Goal: Complete application form

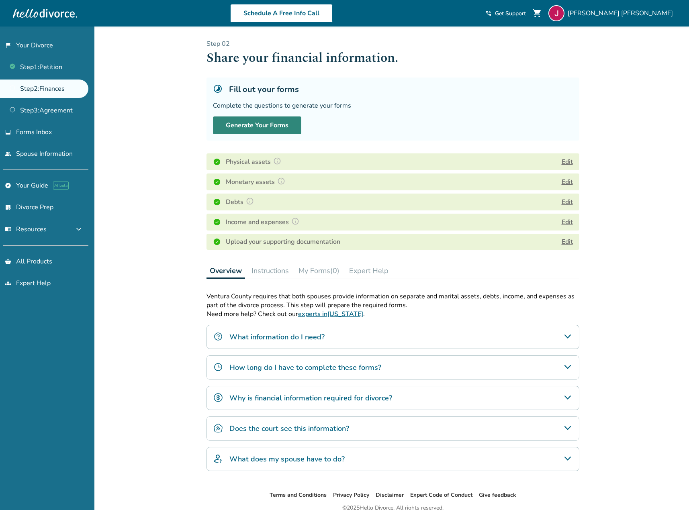
click at [274, 126] on button "Generate Your Forms" at bounding box center [257, 125] width 88 height 18
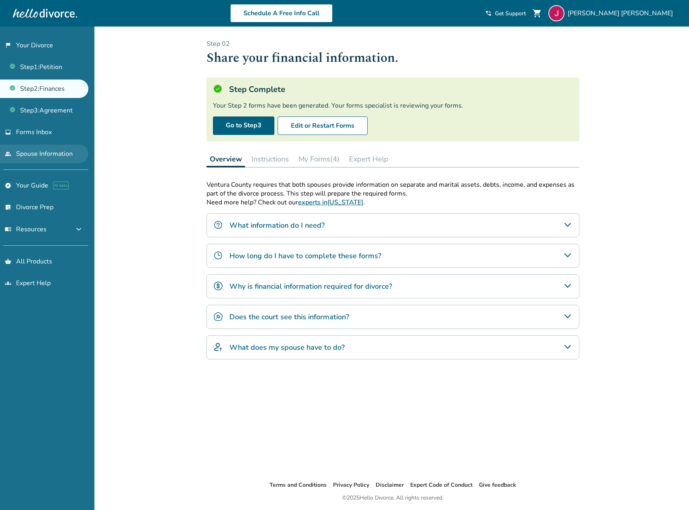
click at [38, 154] on link "people Spouse Information" at bounding box center [44, 154] width 88 height 18
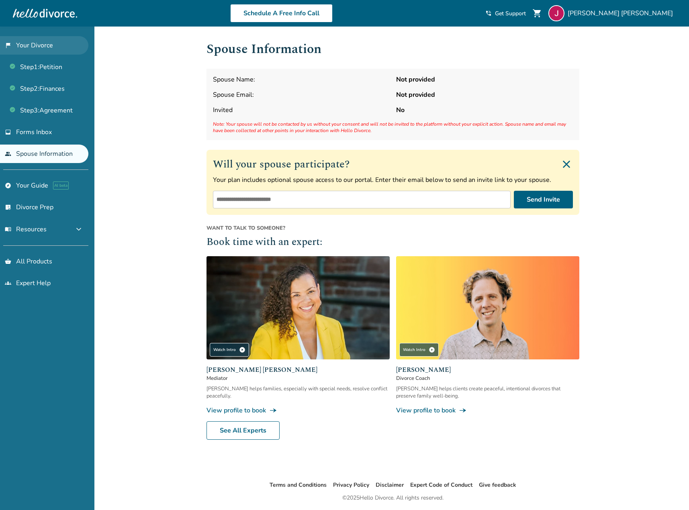
click at [29, 44] on link "flag_2 Your Divorce" at bounding box center [44, 45] width 88 height 18
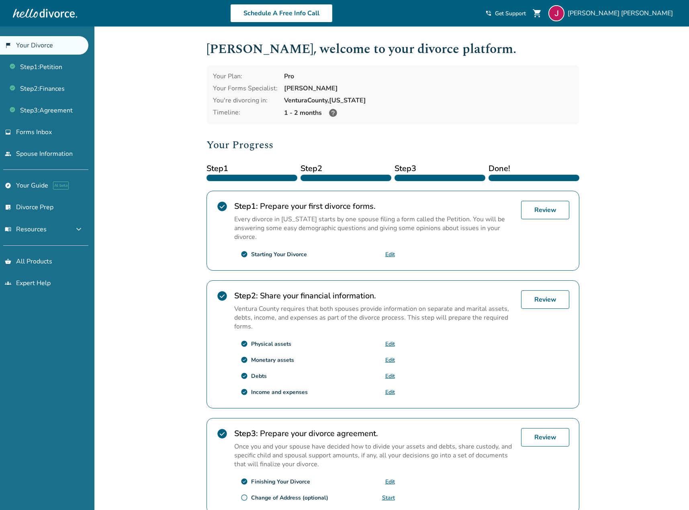
click at [333, 114] on icon at bounding box center [333, 113] width 8 height 8
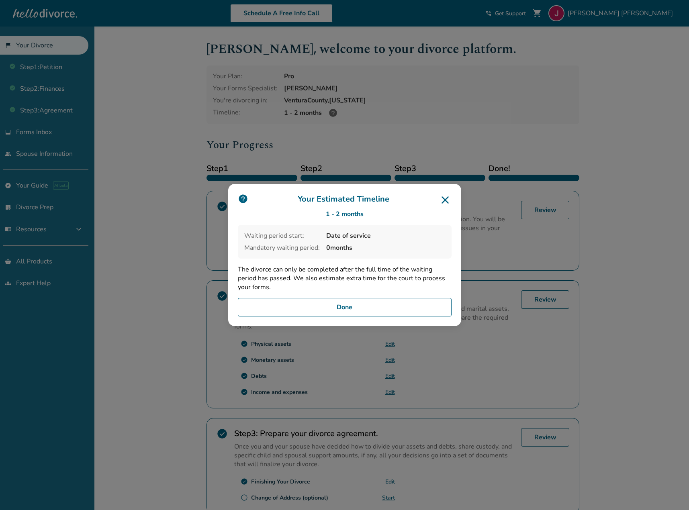
click at [446, 199] on icon at bounding box center [444, 199] width 7 height 7
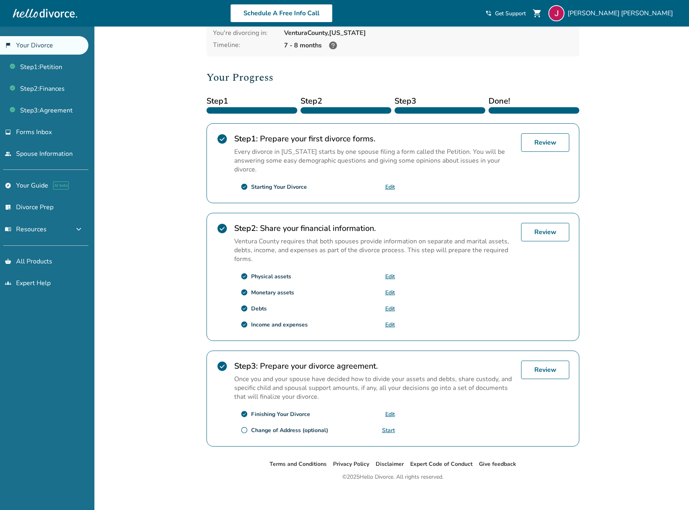
scroll to position [73, 0]
